Goal: Complete application form

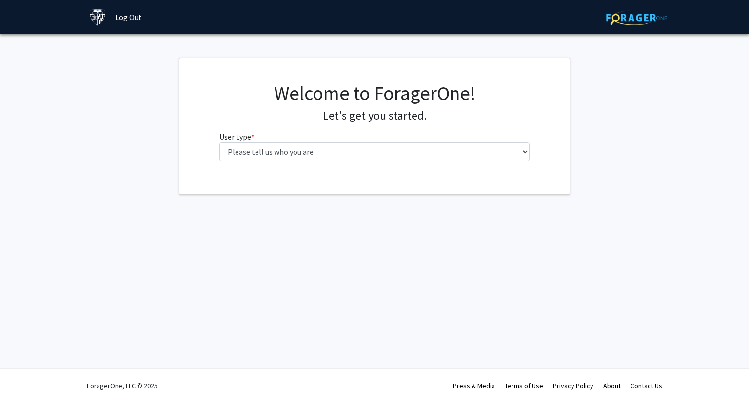
click at [316, 160] on div "Welcome to ForagerOne! Let's get you started. User type * required Please tell …" at bounding box center [374, 124] width 325 height 87
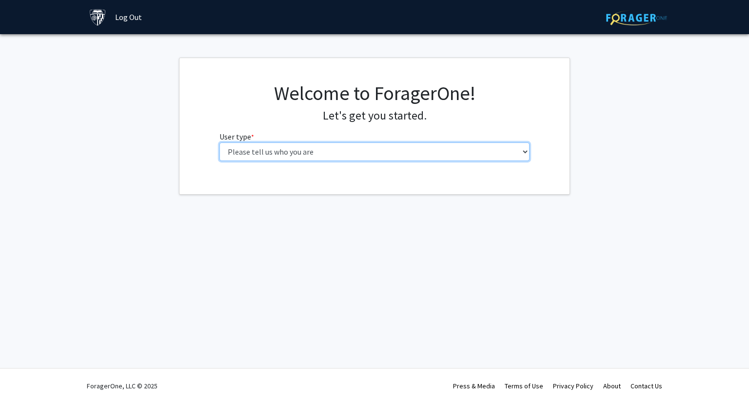
click at [312, 155] on select "Please tell us who you are Undergraduate Student Master's Student Doctoral Cand…" at bounding box center [374, 151] width 311 height 19
select select "1: undergrad"
click at [219, 142] on select "Please tell us who you are Undergraduate Student Master's Student Doctoral Cand…" at bounding box center [374, 151] width 311 height 19
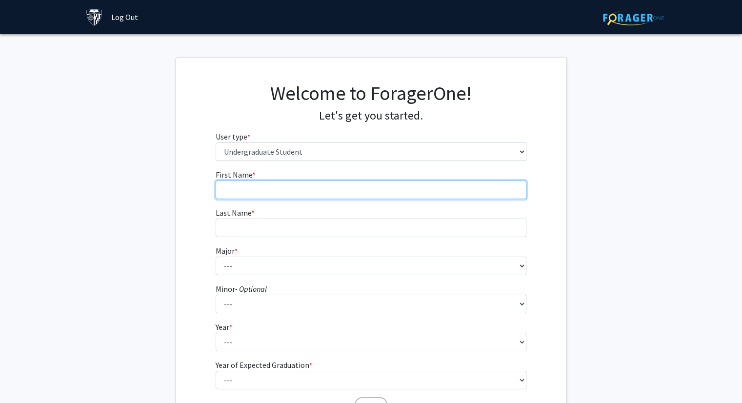
click at [267, 182] on input "First Name * required" at bounding box center [370, 189] width 311 height 19
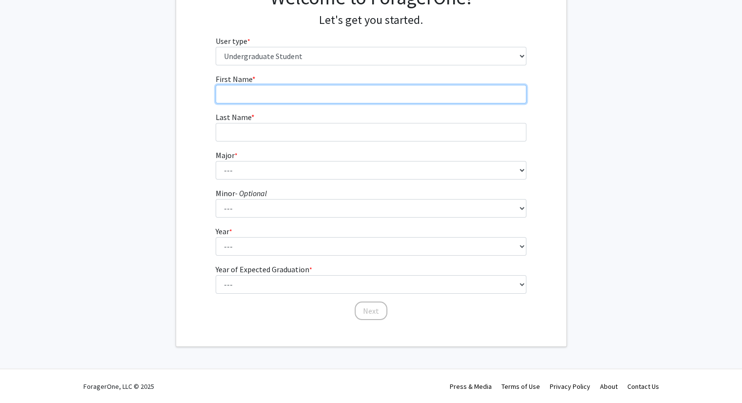
scroll to position [95, 0]
type input "Jose"
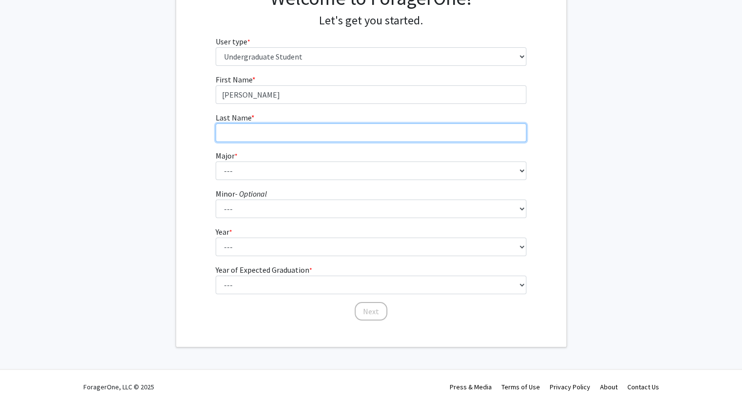
click at [229, 136] on input "Last Name * required" at bounding box center [370, 132] width 311 height 19
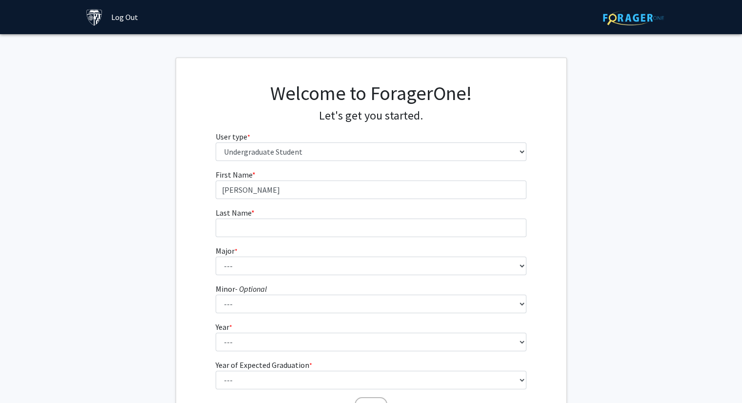
click at [117, 20] on link "Log Out" at bounding box center [124, 17] width 37 height 34
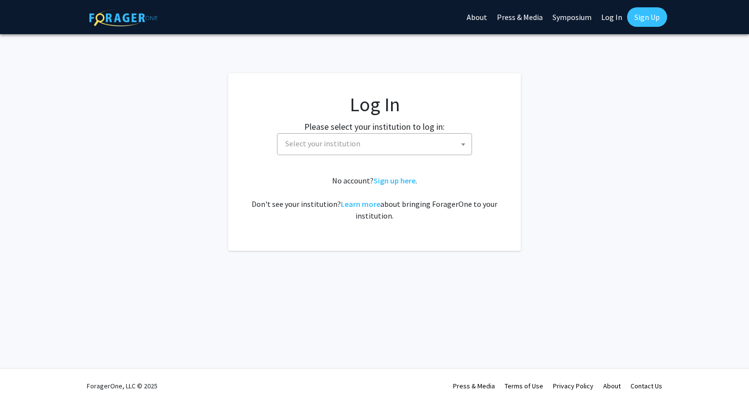
click at [310, 139] on span "Select your institution" at bounding box center [322, 143] width 75 height 10
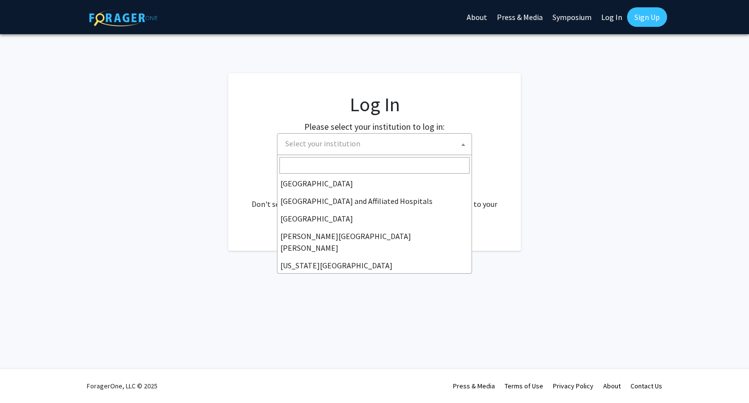
scroll to position [137, 0]
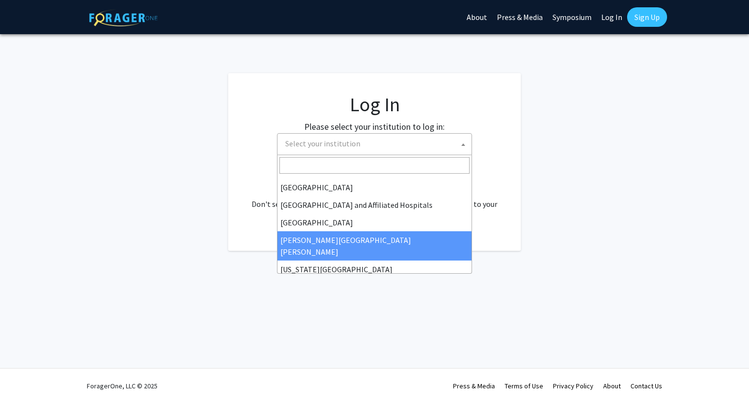
select select "1"
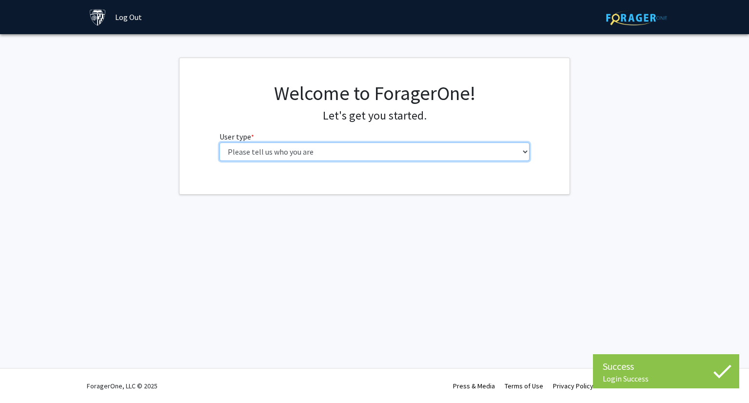
click at [345, 151] on select "Please tell us who you are Undergraduate Student Master's Student Doctoral Cand…" at bounding box center [374, 151] width 311 height 19
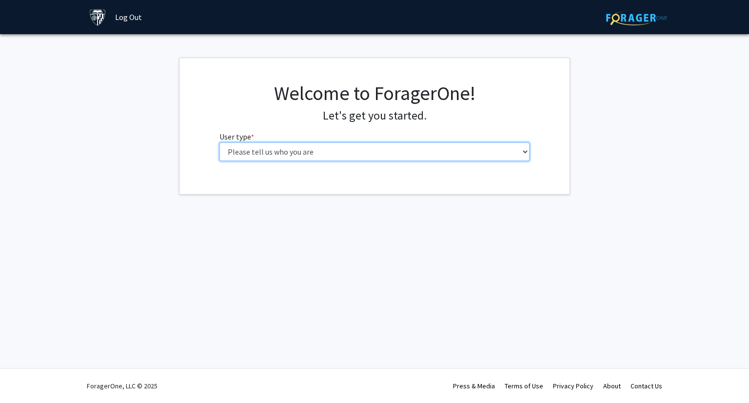
select select "1: undergrad"
click at [219, 142] on select "Please tell us who you are Undergraduate Student Master's Student Doctoral Cand…" at bounding box center [374, 151] width 311 height 19
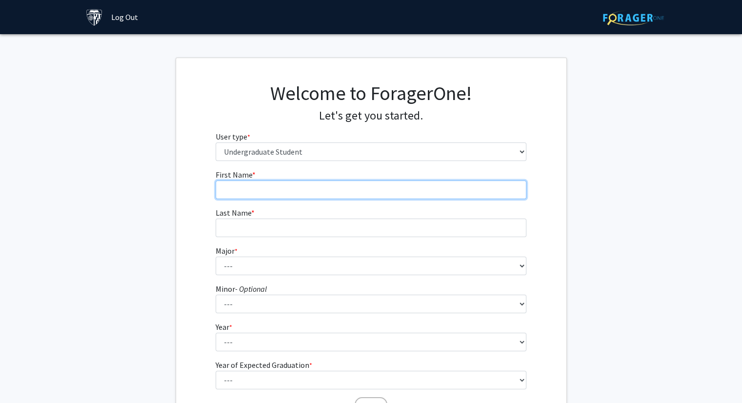
click at [281, 191] on input "First Name * required" at bounding box center [370, 189] width 311 height 19
type input "Jose"
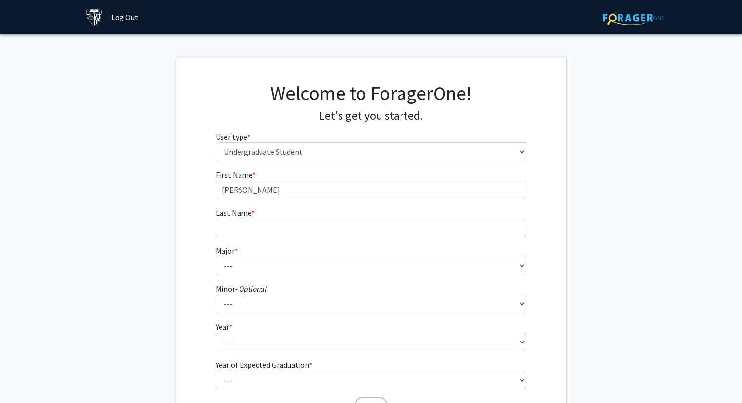
click at [227, 240] on form "First Name * required Jose Last Name * required Major * required --- Africana S…" at bounding box center [370, 288] width 311 height 238
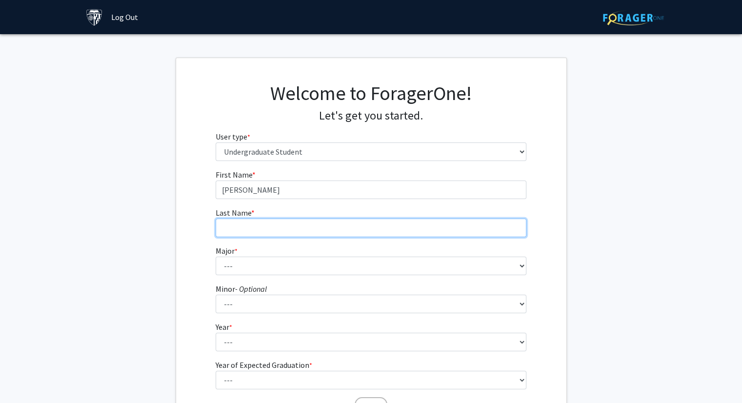
click at [228, 227] on input "Last Name * required" at bounding box center [370, 227] width 311 height 19
type input "Hernandez"
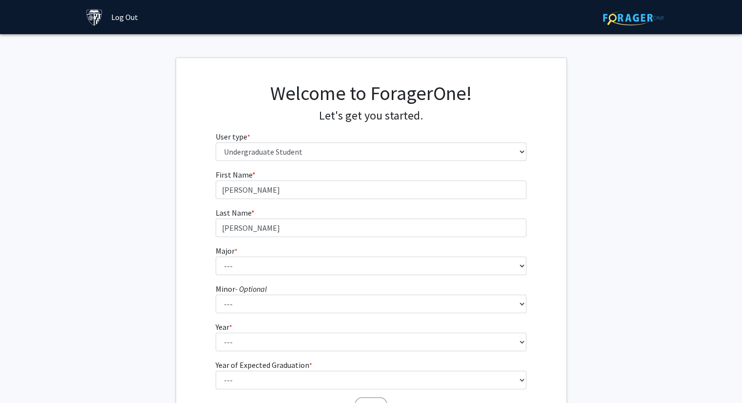
click at [228, 255] on label "Major * required" at bounding box center [226, 251] width 22 height 12
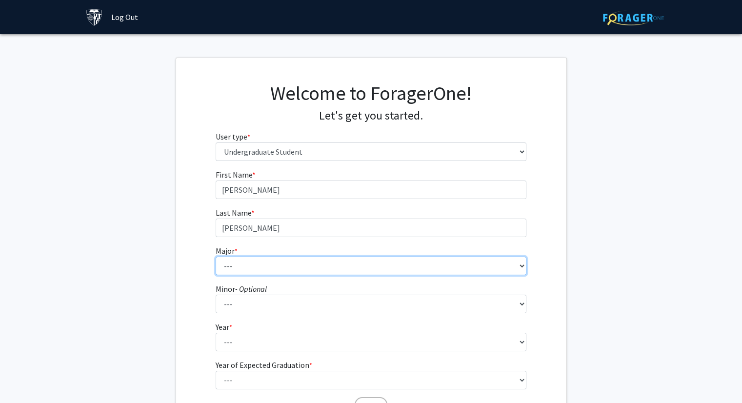
click at [228, 256] on select "--- Africana Studies Anthropology Applied Mathematics & Statistics Archaeology …" at bounding box center [370, 265] width 311 height 19
click at [232, 262] on select "--- Africana Studies Anthropology Applied Mathematics & Statistics Archaeology …" at bounding box center [370, 265] width 311 height 19
select select "10: 25"
click at [215, 256] on select "--- Africana Studies Anthropology Applied Mathematics & Statistics Archaeology …" at bounding box center [370, 265] width 311 height 19
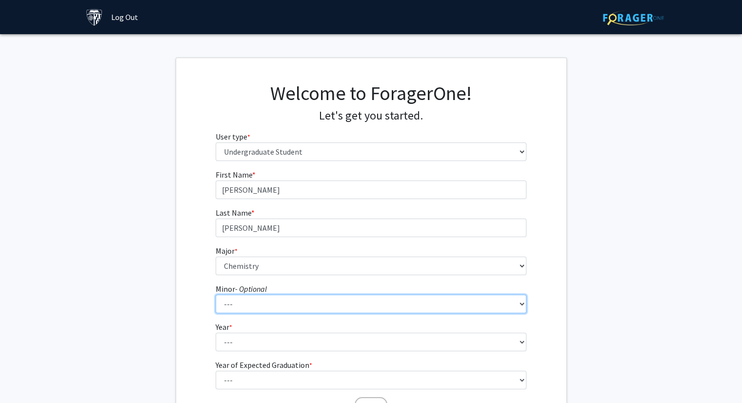
click at [261, 309] on select "--- Accounting and Financial Management Africana Studies Anthropology Applied M…" at bounding box center [370, 303] width 311 height 19
select select "3: 15"
click at [215, 294] on select "--- Accounting and Financial Management Africana Studies Anthropology Applied M…" at bounding box center [370, 303] width 311 height 19
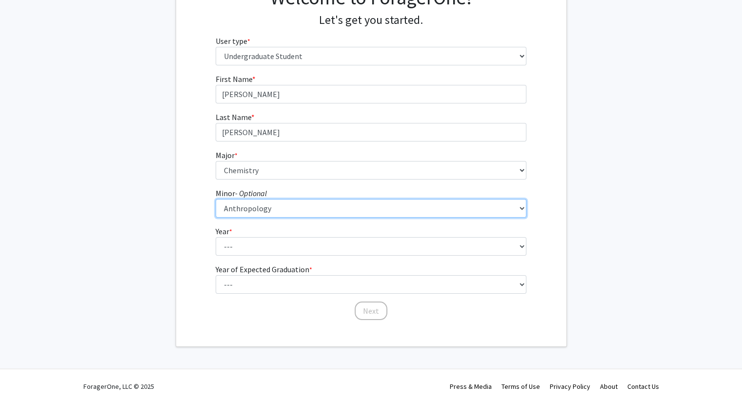
scroll to position [96, 0]
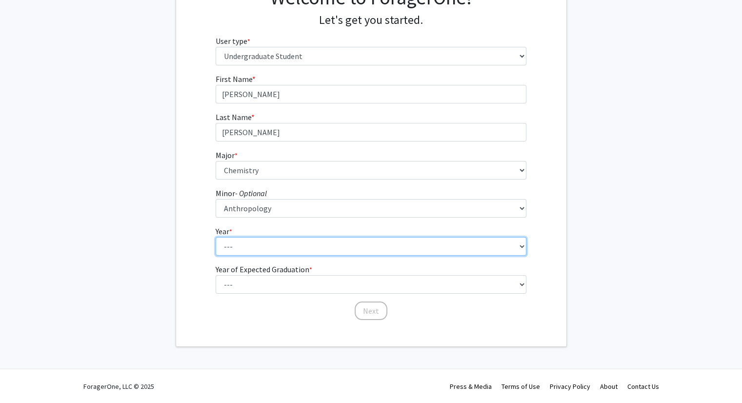
click at [267, 240] on select "--- First-year Sophomore Junior Senior Postbaccalaureate Certificate" at bounding box center [370, 246] width 311 height 19
select select "2: sophomore"
click at [215, 237] on select "--- First-year Sophomore Junior Senior Postbaccalaureate Certificate" at bounding box center [370, 246] width 311 height 19
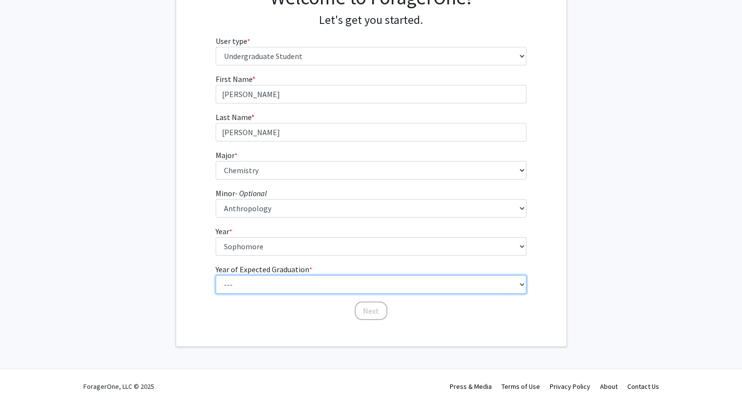
click at [240, 287] on select "--- 2025 2026 2027 2028 2029 2030 2031 2032 2033 2034" at bounding box center [370, 284] width 311 height 19
select select "4: 2028"
click at [215, 275] on select "--- 2025 2026 2027 2028 2029 2030 2031 2032 2033 2034" at bounding box center [370, 284] width 311 height 19
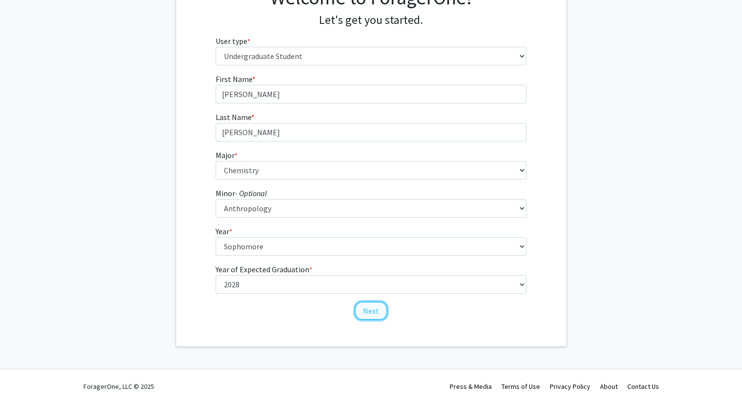
click at [376, 316] on button "Next" at bounding box center [370, 310] width 33 height 19
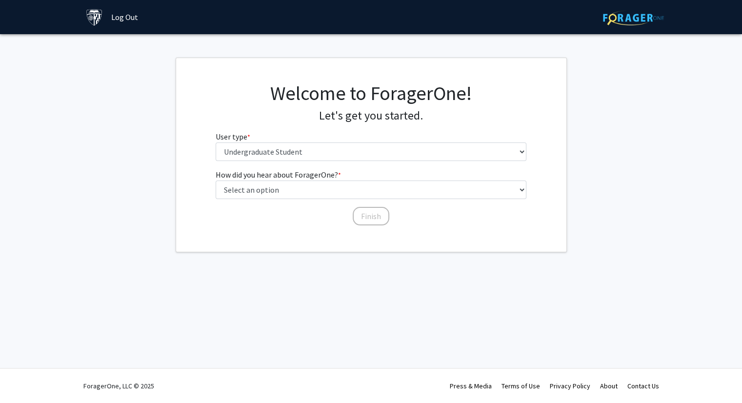
scroll to position [0, 0]
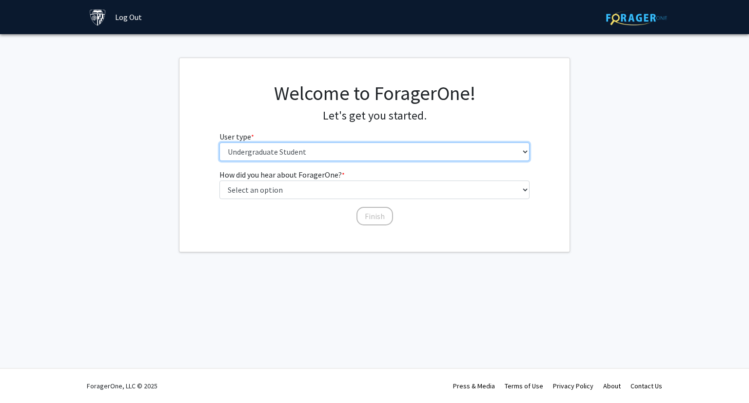
click at [336, 151] on select "Please tell us who you are Undergraduate Student Master's Student Doctoral Cand…" at bounding box center [374, 151] width 311 height 19
click at [219, 142] on select "Please tell us who you are Undergraduate Student Master's Student Doctoral Cand…" at bounding box center [374, 151] width 311 height 19
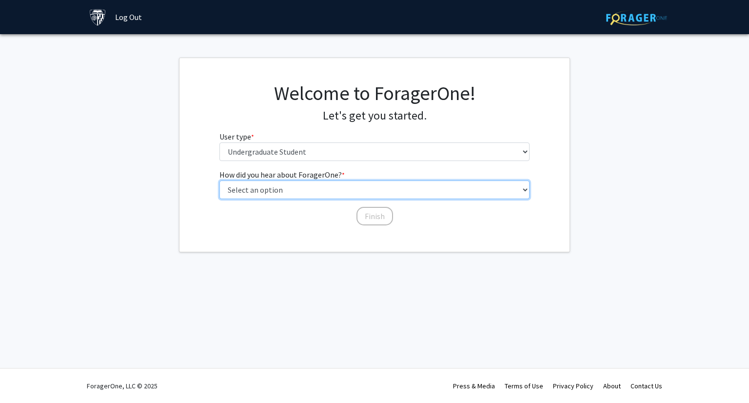
click at [315, 195] on select "Select an option Peer/student recommendation Faculty/staff recommendation Unive…" at bounding box center [374, 189] width 311 height 19
select select "1: peer_recommendation"
click at [219, 180] on select "Select an option Peer/student recommendation Faculty/staff recommendation Unive…" at bounding box center [374, 189] width 311 height 19
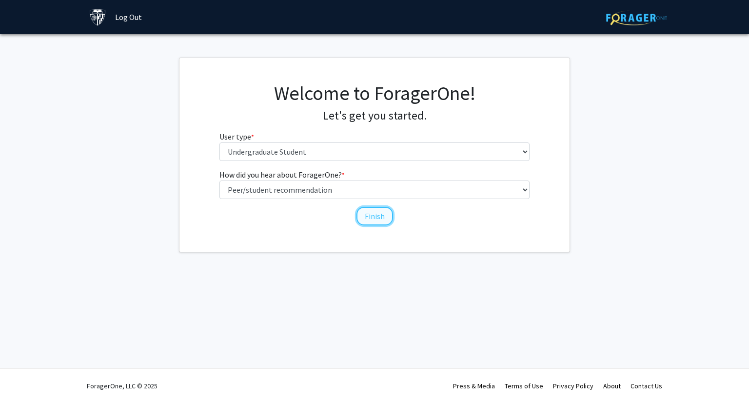
click at [380, 221] on button "Finish" at bounding box center [374, 216] width 37 height 19
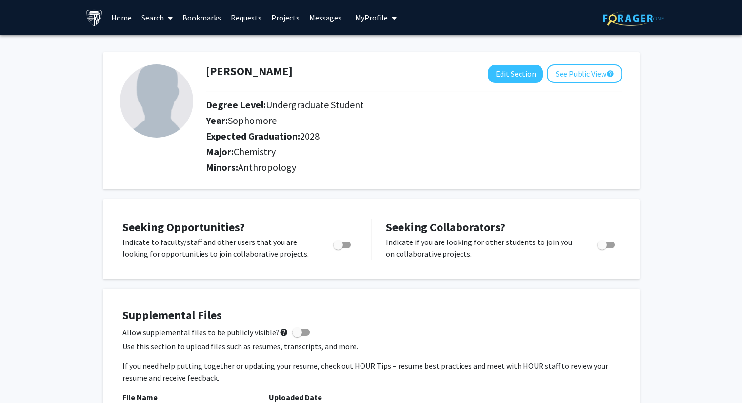
click at [127, 18] on link "Home" at bounding box center [121, 17] width 30 height 34
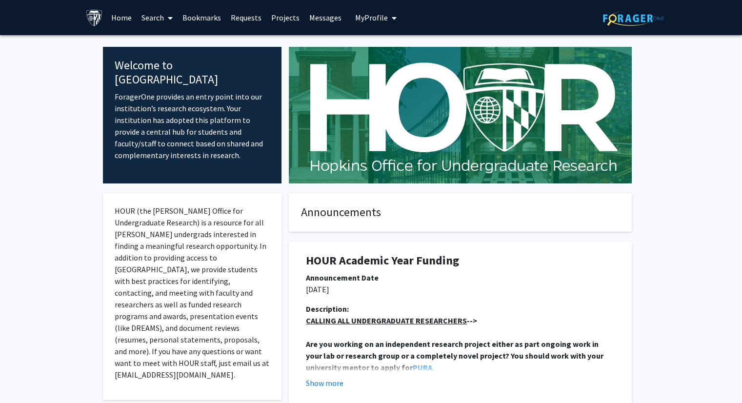
click at [154, 15] on link "Search" at bounding box center [157, 17] width 41 height 34
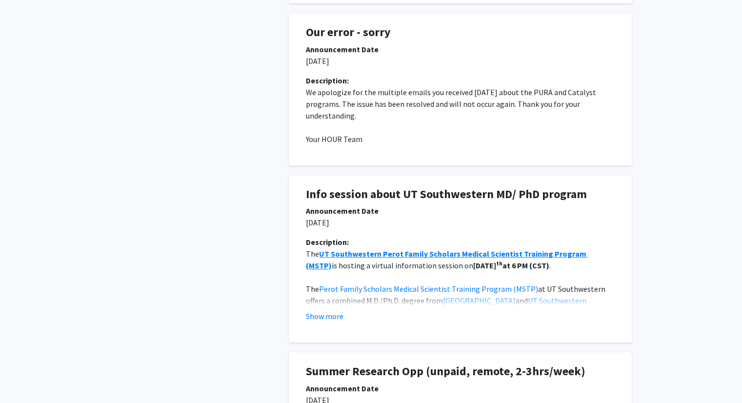
scroll to position [437, 0]
